Goal: Task Accomplishment & Management: Use online tool/utility

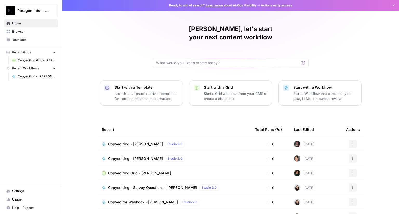
click at [123, 142] on span "Copyediting - [PERSON_NAME]" at bounding box center [135, 144] width 55 height 5
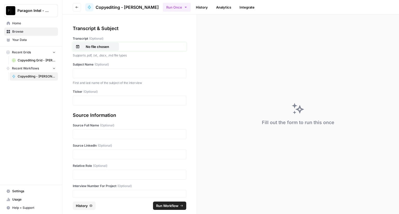
click at [97, 47] on p "No file chosen" at bounding box center [97, 46] width 33 height 5
click at [102, 75] on p at bounding box center [129, 73] width 107 height 5
click at [85, 102] on p at bounding box center [129, 100] width 107 height 5
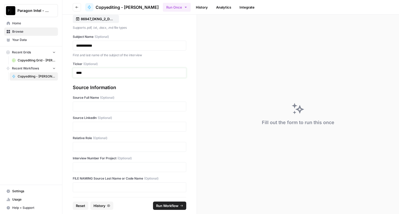
scroll to position [28, 0]
click at [81, 108] on p at bounding box center [129, 106] width 107 height 5
click at [114, 126] on p at bounding box center [129, 126] width 107 height 5
click at [89, 144] on p at bounding box center [129, 146] width 107 height 5
click at [84, 165] on p at bounding box center [129, 166] width 107 height 5
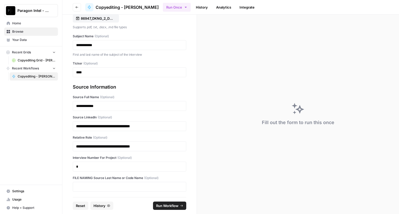
click at [159, 205] on span "Run Workflow" at bounding box center [167, 206] width 22 height 5
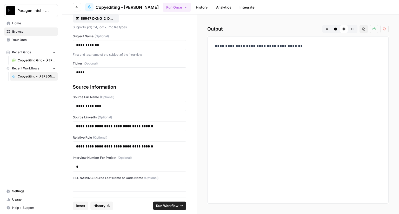
click at [19, 23] on span "Home" at bounding box center [33, 23] width 43 height 5
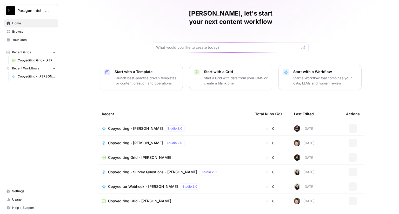
scroll to position [24, 0]
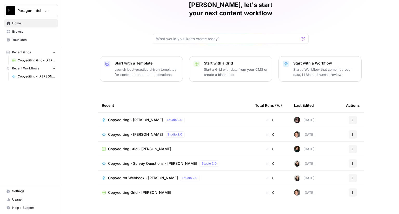
click at [128, 190] on span "Copyediting Grid - [PERSON_NAME]" at bounding box center [139, 192] width 63 height 5
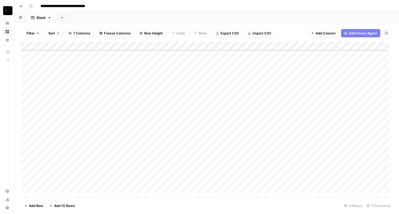
scroll to position [253, 0]
click at [296, 180] on div "Add Column" at bounding box center [207, 120] width 372 height 156
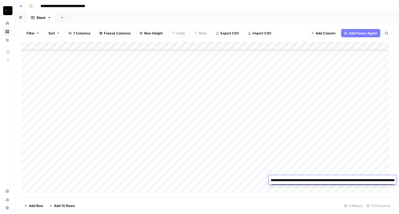
click at [294, 180] on textarea "**********" at bounding box center [332, 188] width 128 height 23
click at [293, 180] on textarea "**********" at bounding box center [332, 188] width 128 height 23
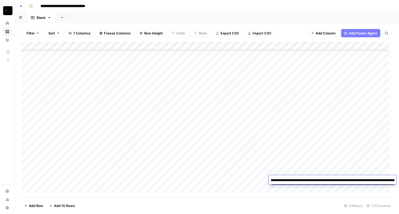
click at [293, 180] on textarea "**********" at bounding box center [332, 188] width 128 height 23
